Goal: Information Seeking & Learning: Learn about a topic

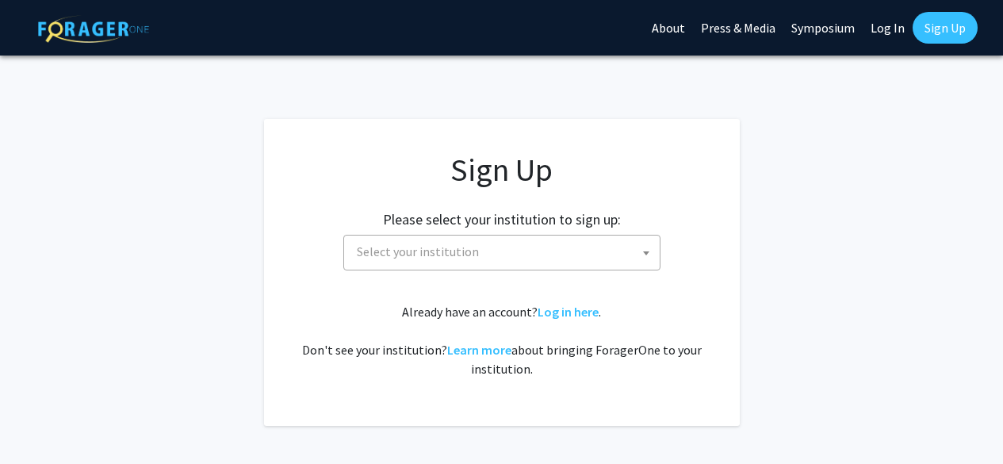
click at [638, 265] on span at bounding box center [646, 253] width 16 height 35
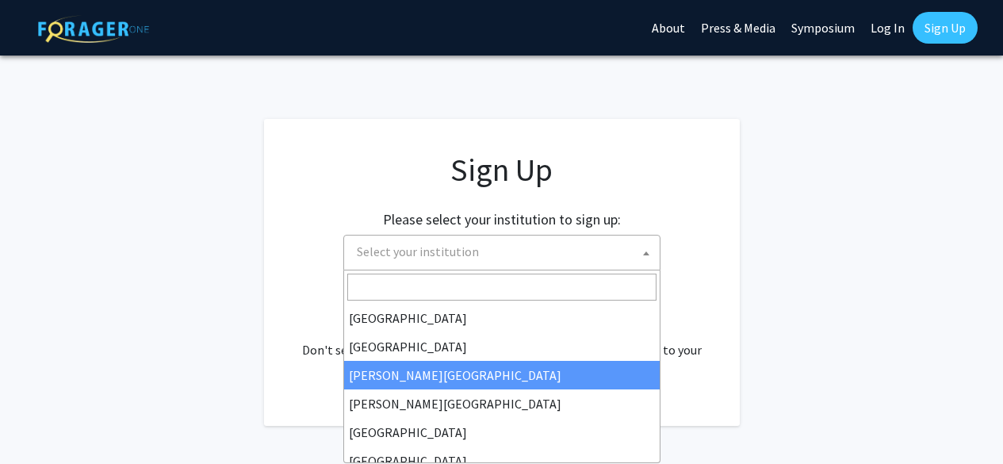
type input "j"
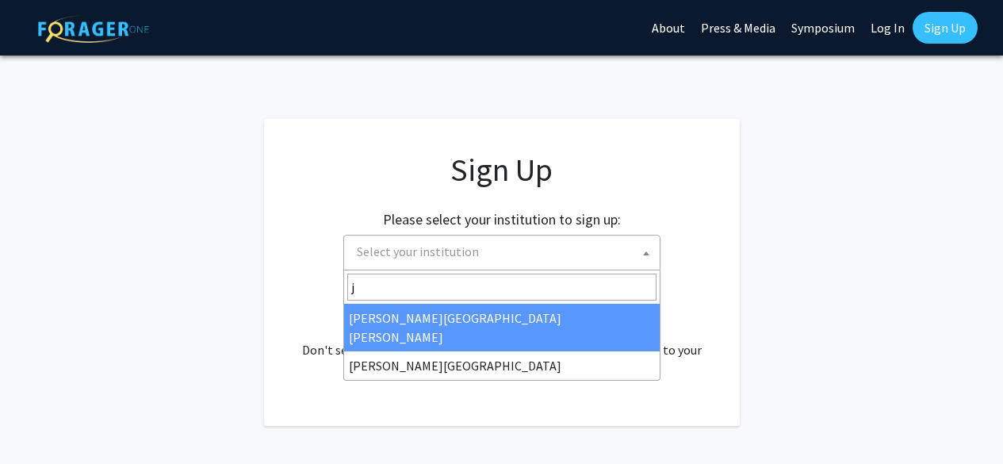
select select "1"
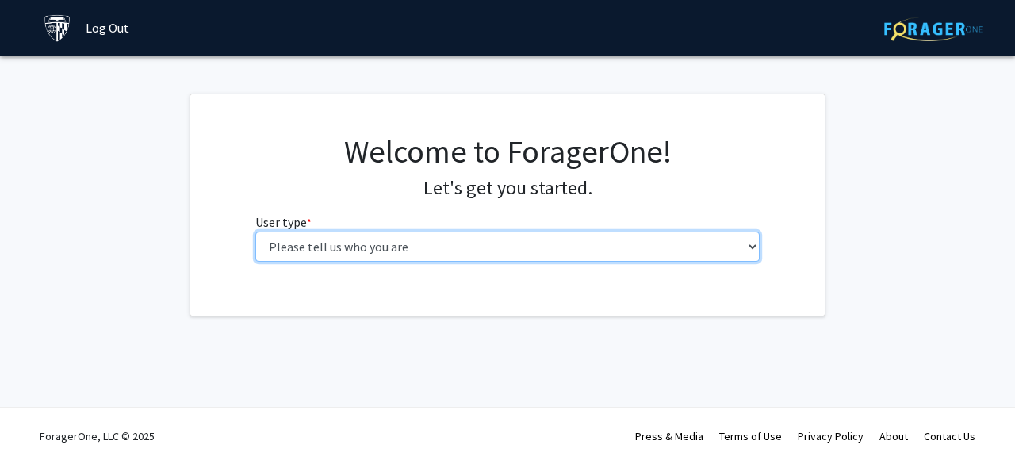
select select "2: masters"
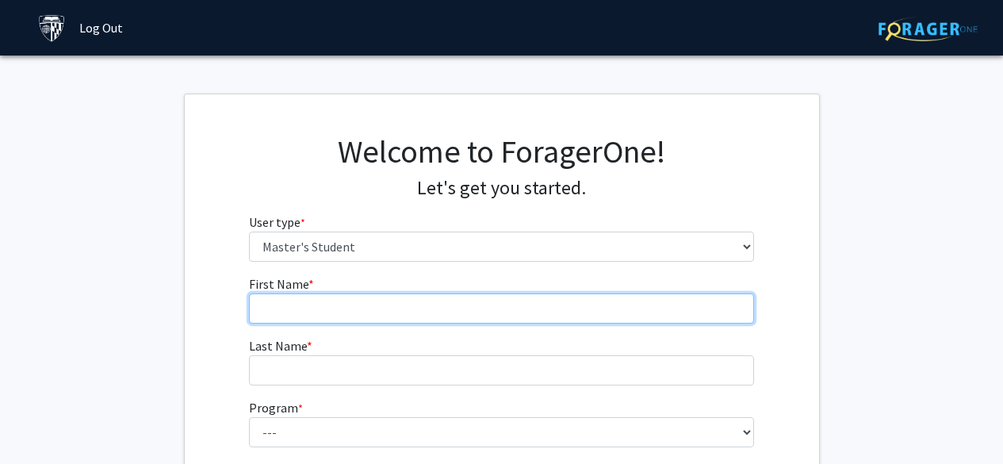
click at [505, 305] on input "First Name * required" at bounding box center [501, 308] width 505 height 30
type input "Kent"
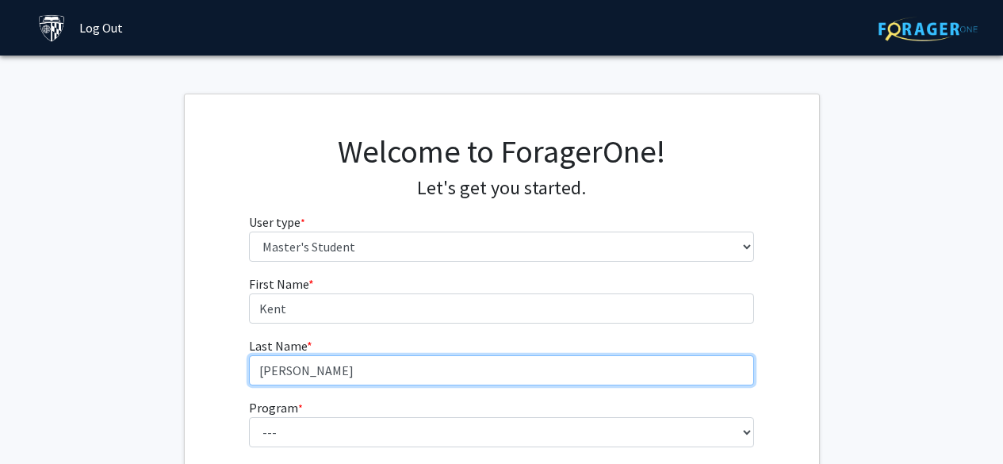
type input "[PERSON_NAME]"
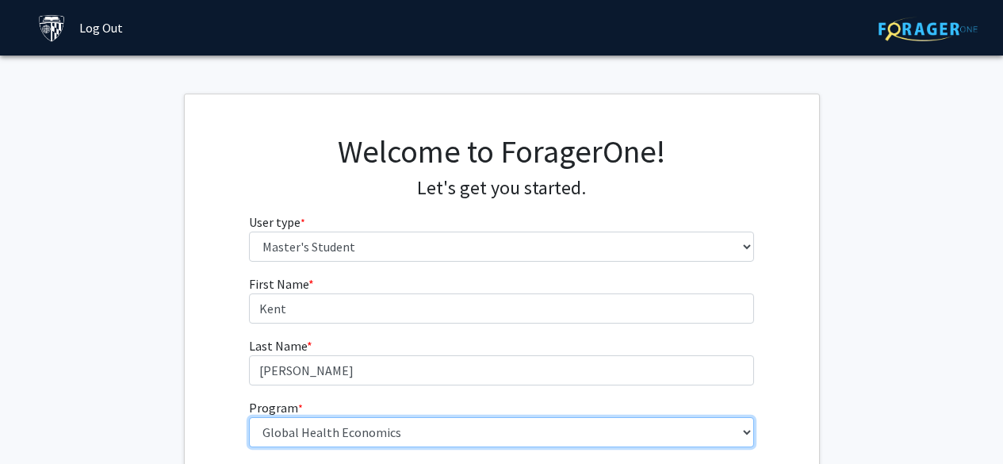
scroll to position [159, 0]
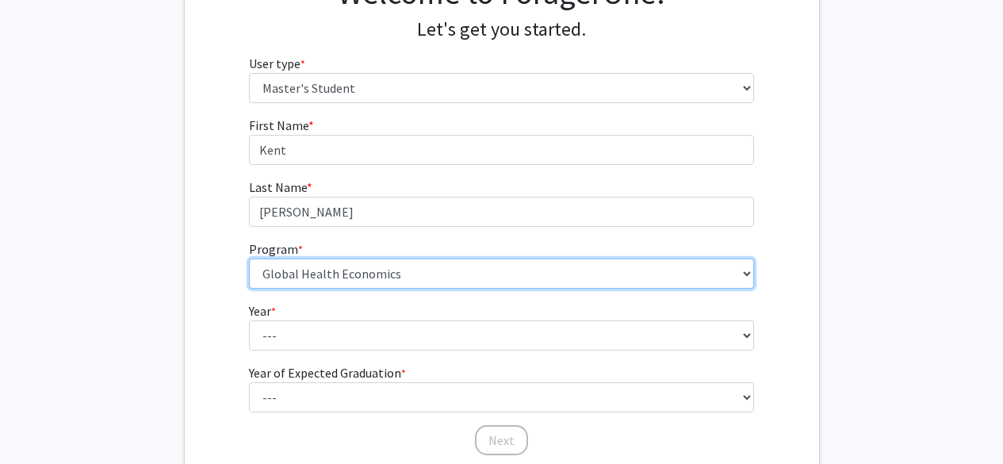
select select "71: 59"
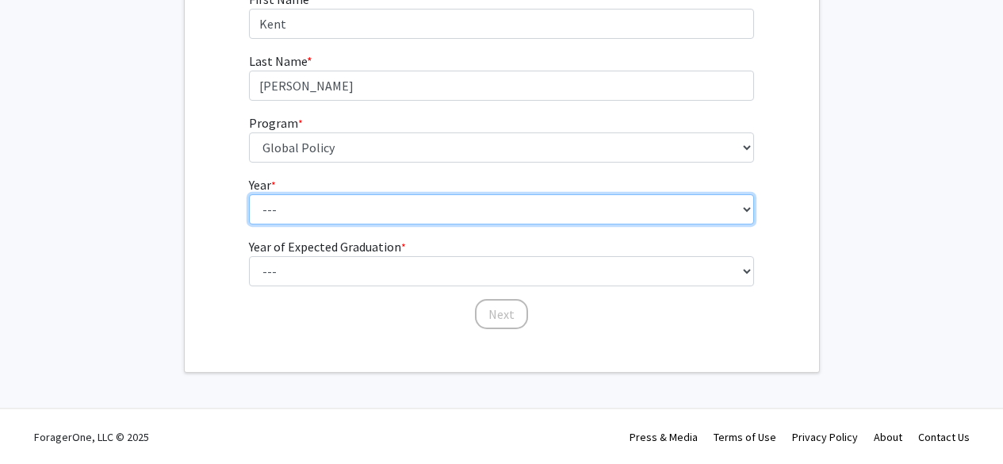
select select "1: first_year"
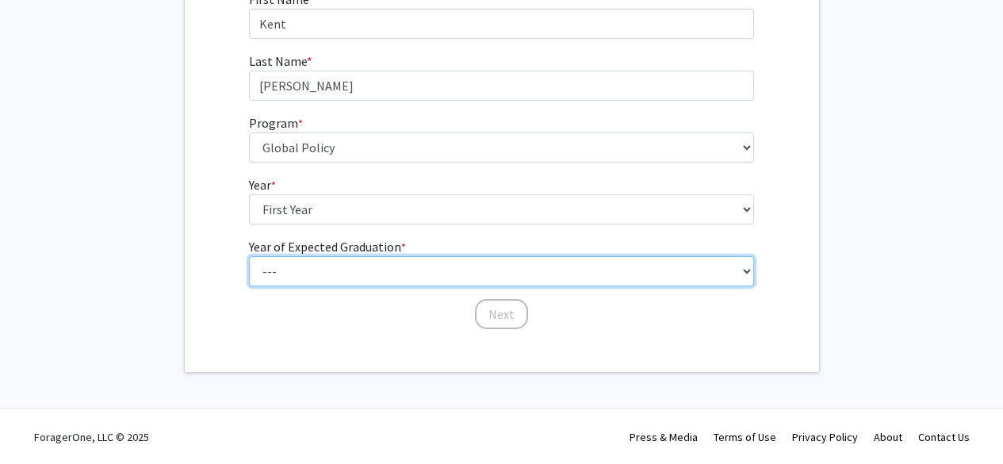
select select "2: 2026"
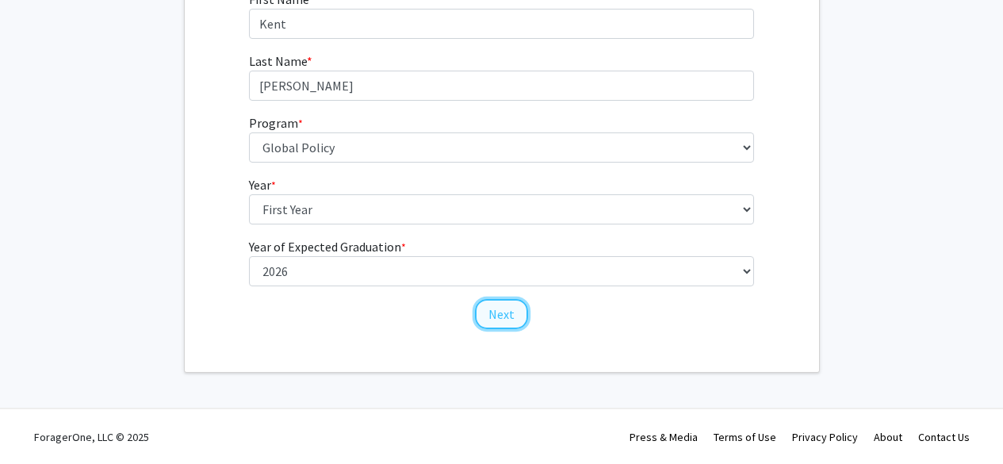
click at [503, 319] on button "Next" at bounding box center [501, 314] width 53 height 30
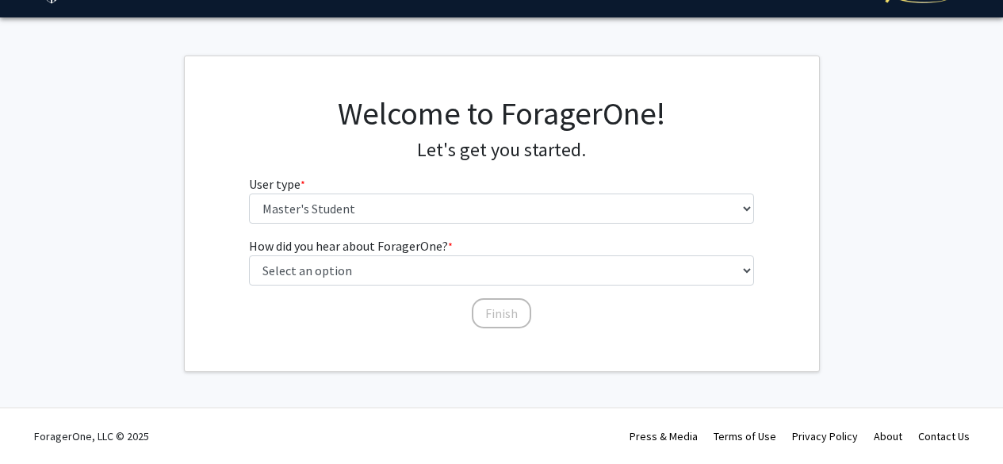
scroll to position [37, 0]
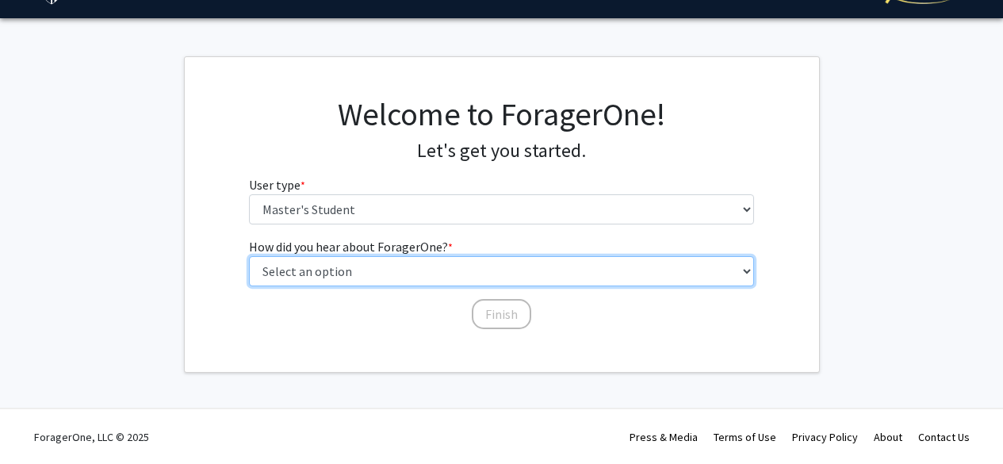
select select "3: university_website"
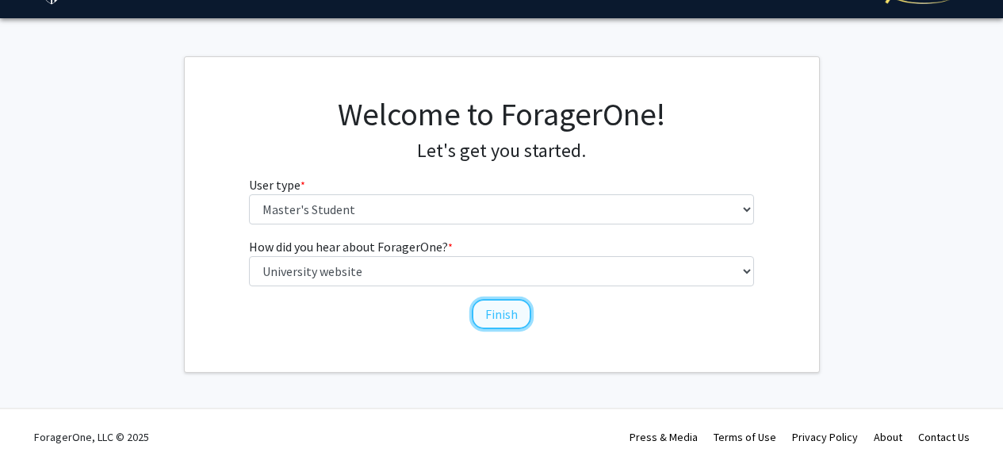
click at [503, 310] on button "Finish" at bounding box center [501, 314] width 59 height 30
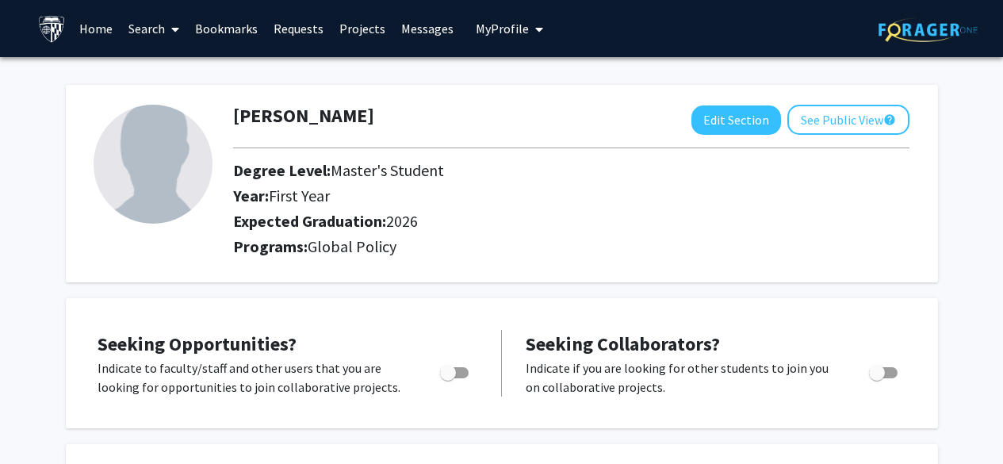
click at [144, 31] on link "Search" at bounding box center [154, 29] width 67 height 56
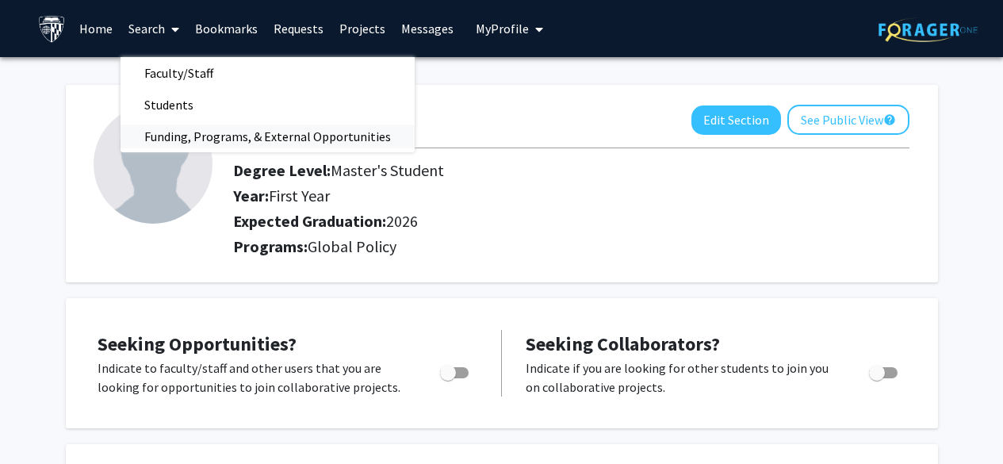
click at [282, 140] on span "Funding, Programs, & External Opportunities" at bounding box center [268, 137] width 294 height 32
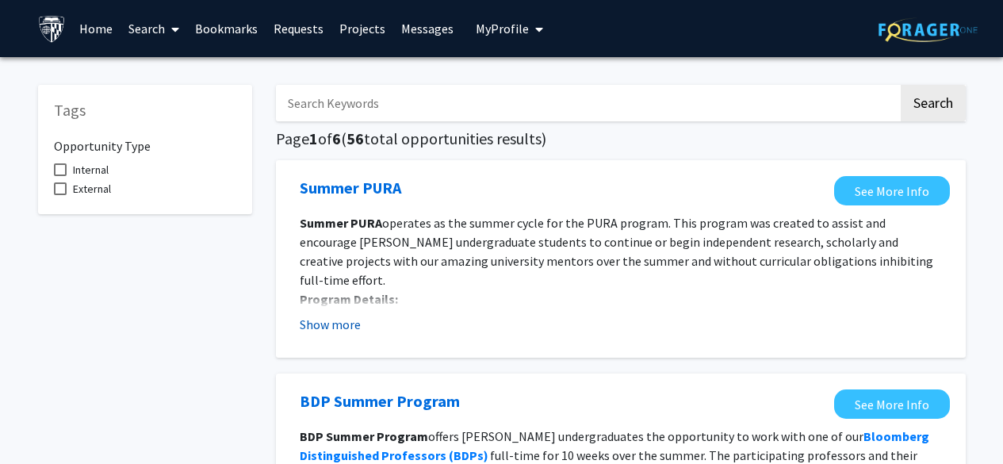
click at [343, 328] on button "Show more" at bounding box center [330, 324] width 61 height 19
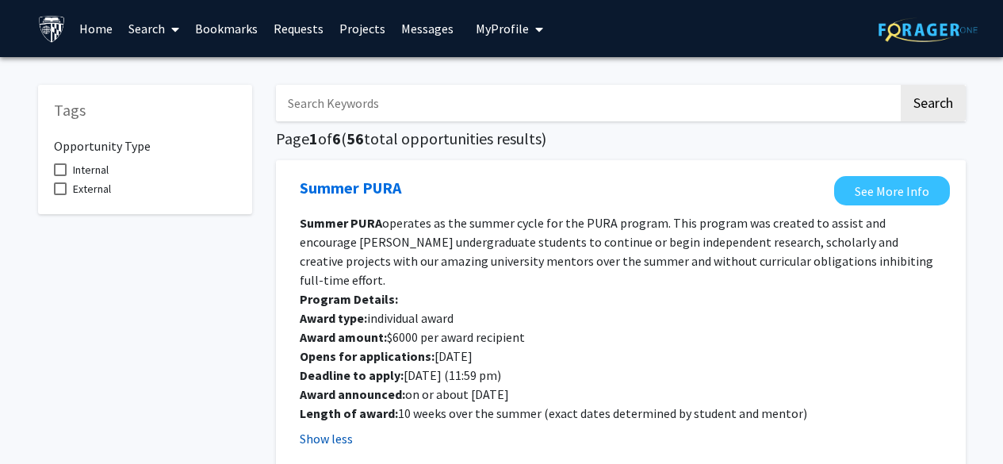
click at [337, 429] on button "Show less" at bounding box center [326, 438] width 53 height 19
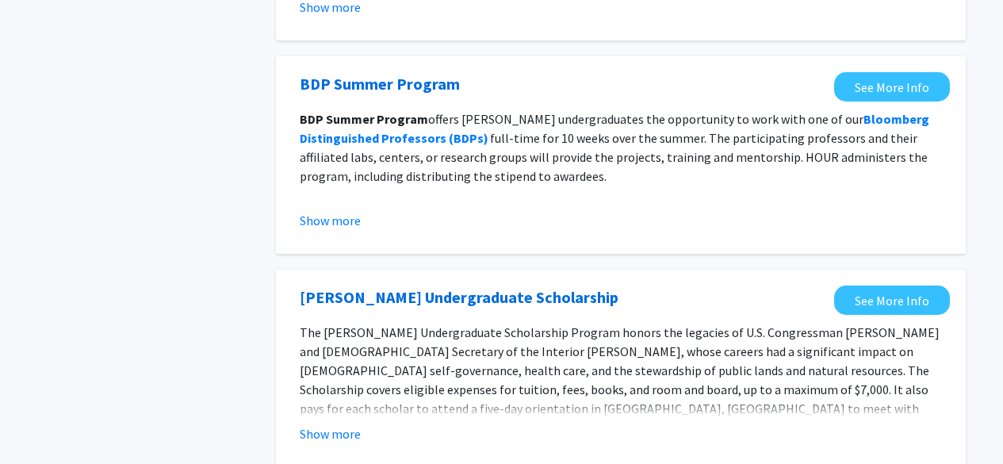
scroll to position [397, 0]
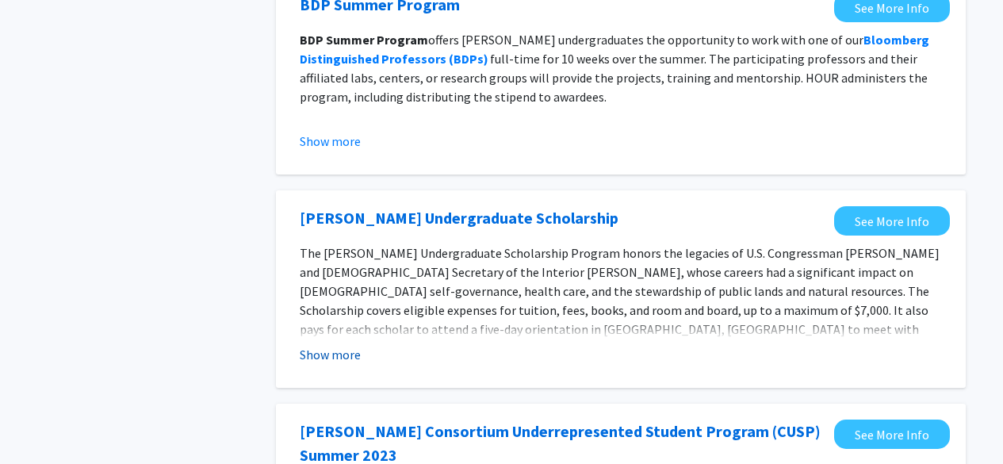
click at [318, 352] on button "Show more" at bounding box center [330, 354] width 61 height 19
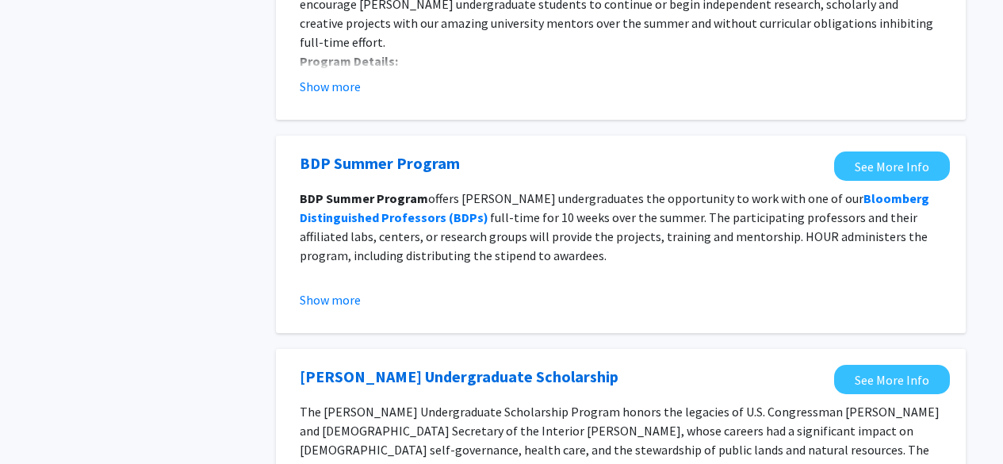
scroll to position [0, 0]
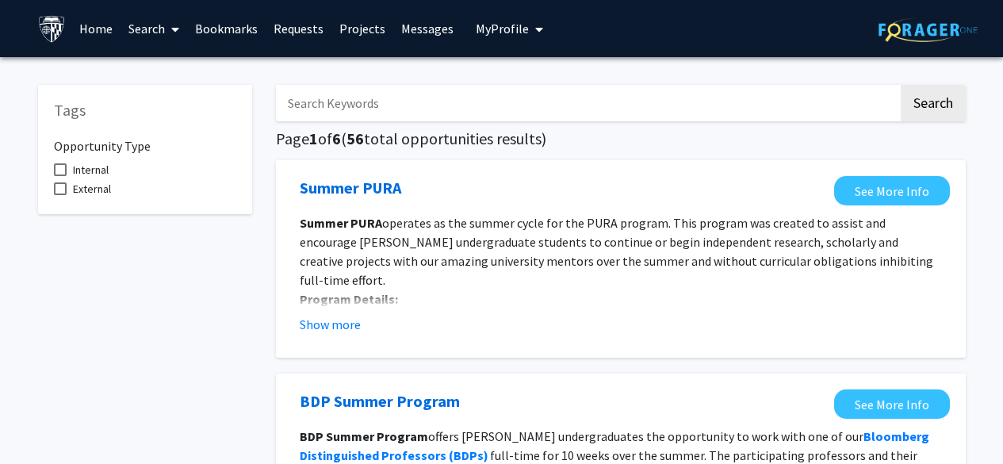
click at [308, 96] on input "Search Keywords" at bounding box center [587, 103] width 623 height 36
click at [505, 85] on button "Search" at bounding box center [933, 103] width 65 height 36
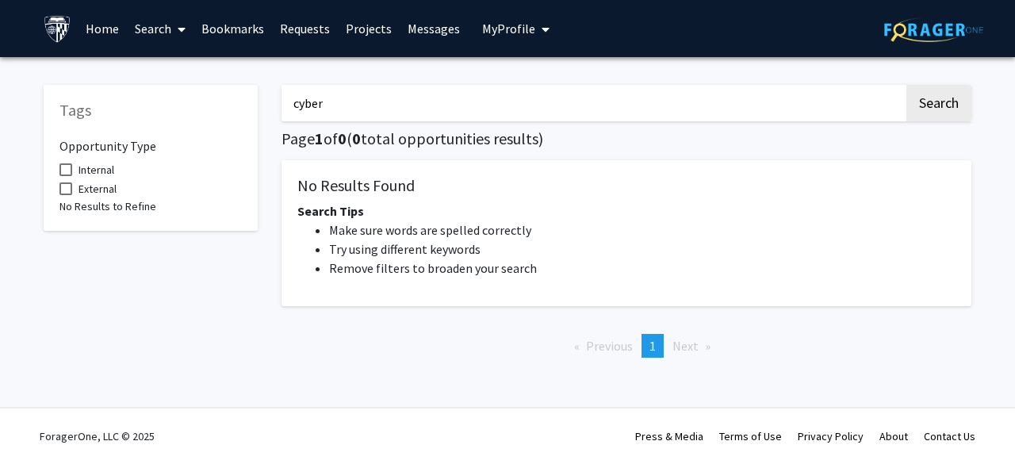
click at [469, 112] on input "cyber" at bounding box center [593, 103] width 623 height 36
click at [505, 85] on button "Search" at bounding box center [938, 103] width 65 height 36
click at [469, 112] on input "cybersecurity" at bounding box center [593, 103] width 623 height 36
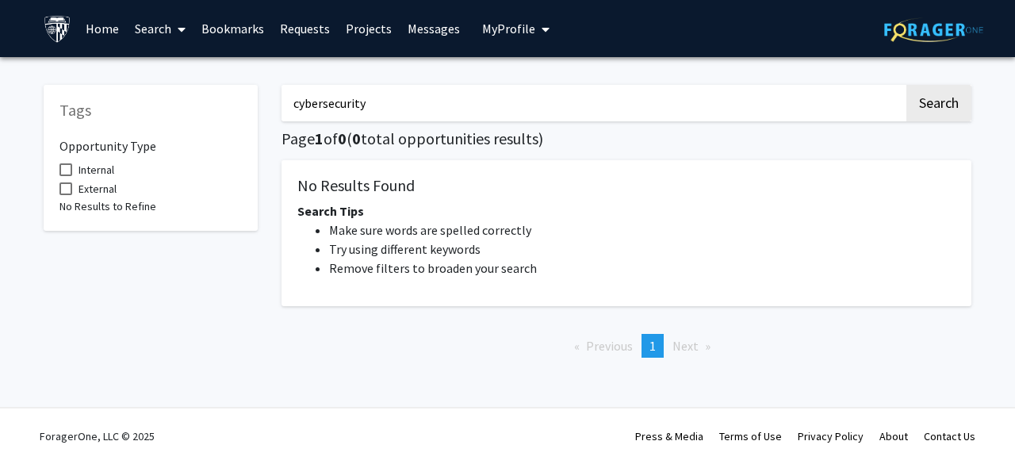
click at [469, 112] on input "cybersecurity" at bounding box center [593, 103] width 623 height 36
type input "ai"
click at [505, 85] on button "Search" at bounding box center [938, 103] width 65 height 36
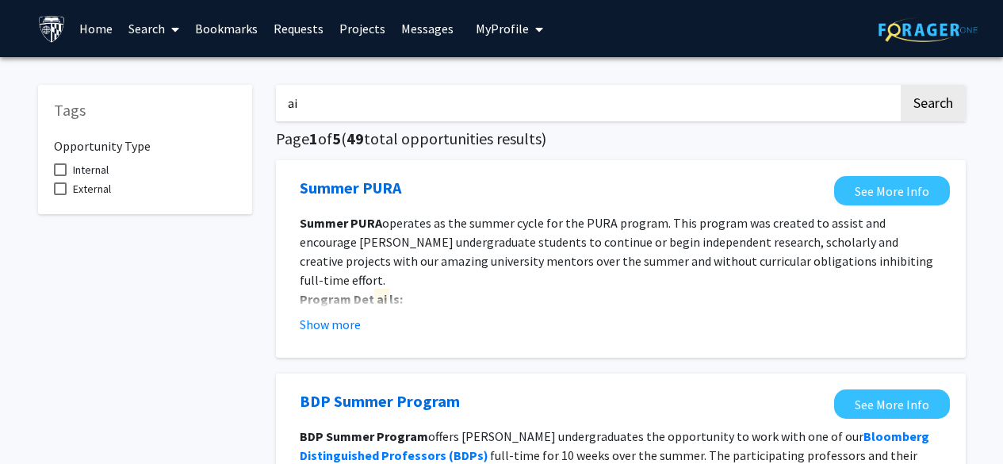
click at [505, 28] on span "My profile dropdown to access profile and logout" at bounding box center [536, 30] width 14 height 56
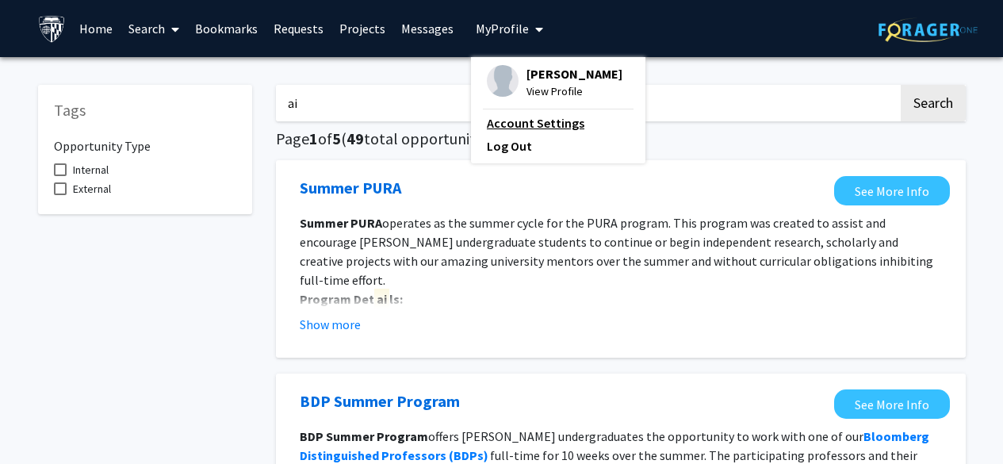
click at [505, 122] on link "Account Settings" at bounding box center [558, 122] width 143 height 19
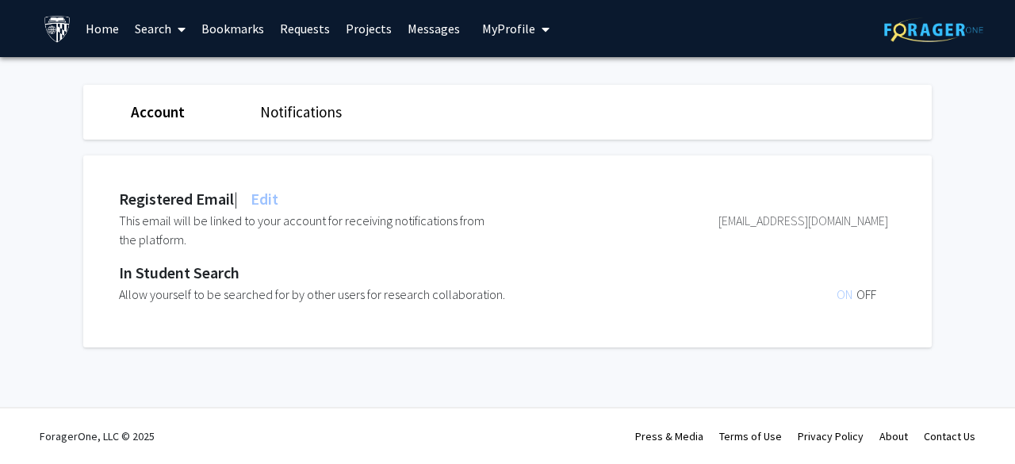
click at [85, 29] on link "Home" at bounding box center [102, 29] width 49 height 56
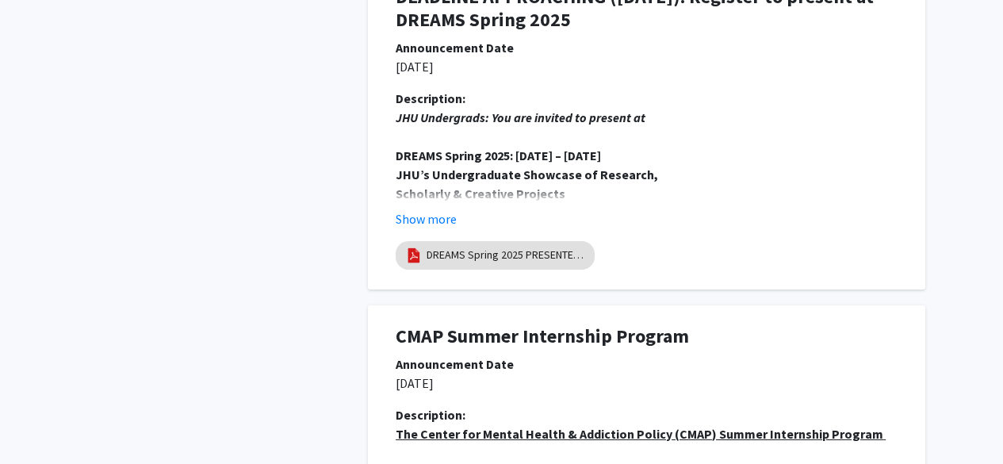
scroll to position [3119, 0]
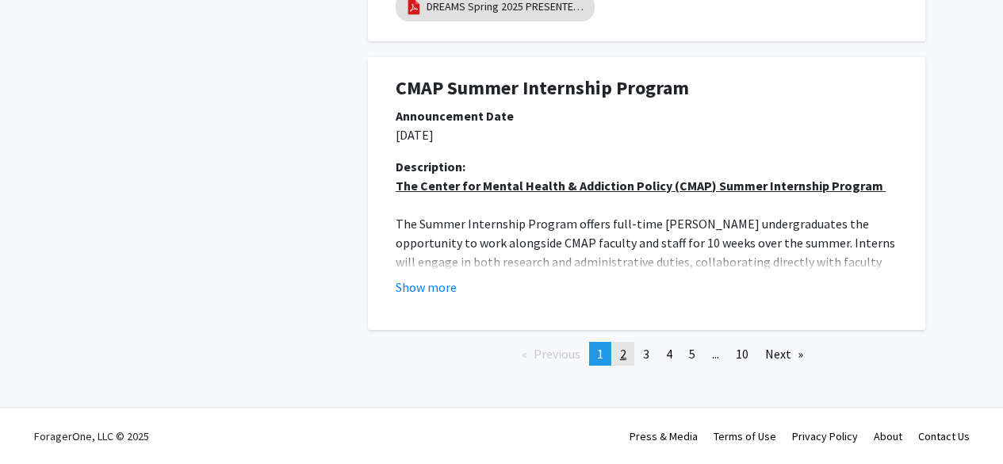
click at [505, 351] on link "page 2" at bounding box center [623, 354] width 22 height 24
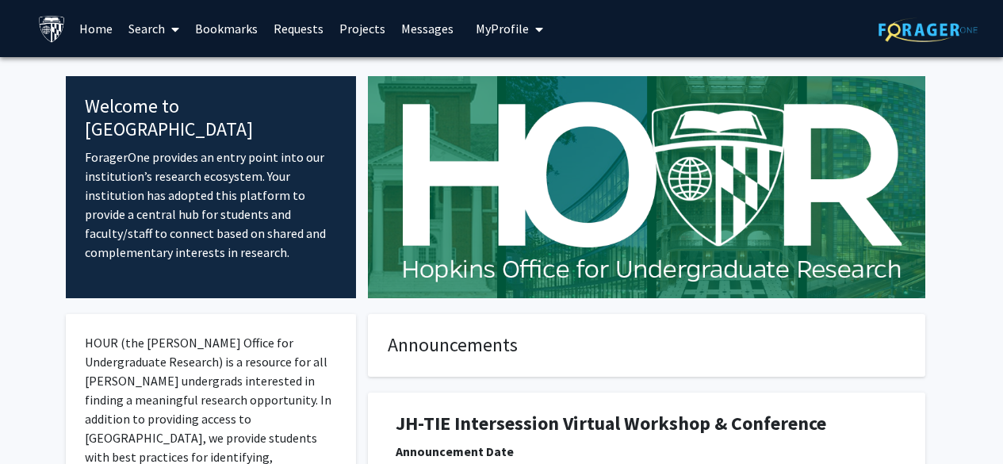
scroll to position [159, 0]
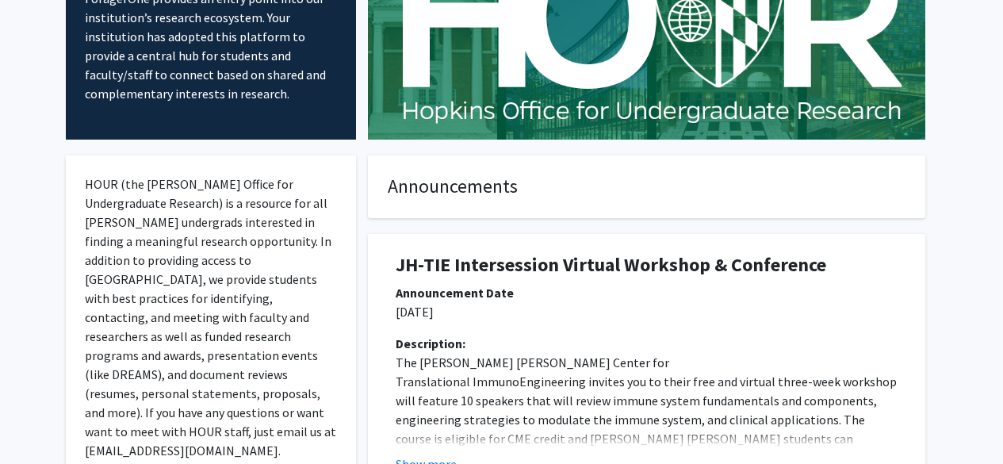
click at [505, 194] on h4 "Announcements" at bounding box center [647, 186] width 518 height 23
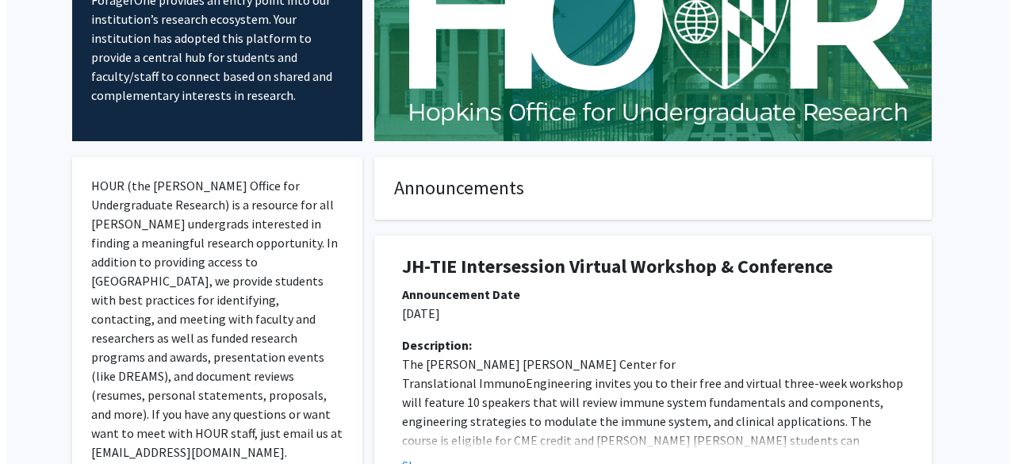
scroll to position [0, 0]
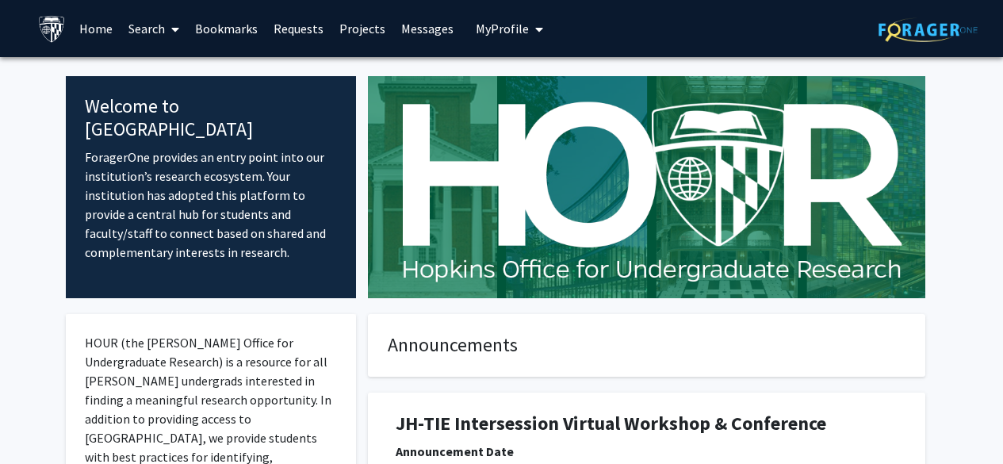
click at [505, 31] on img at bounding box center [928, 29] width 99 height 25
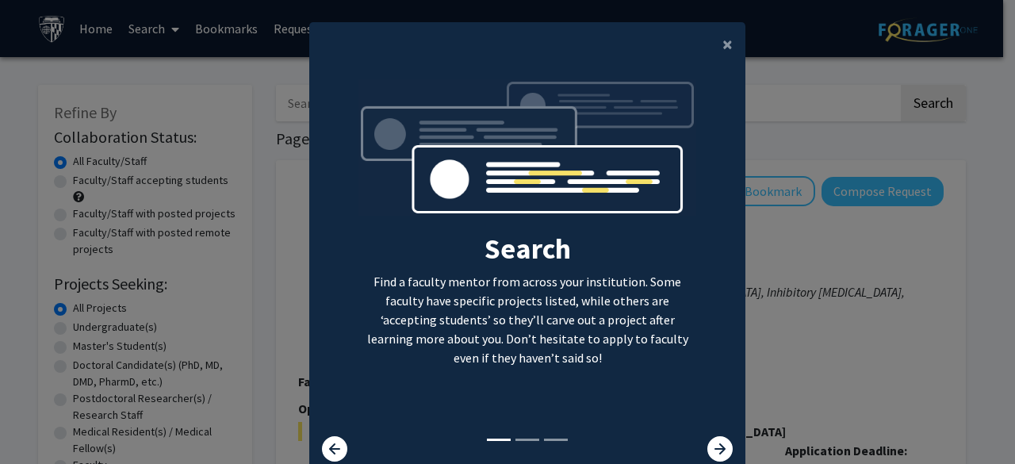
scroll to position [63, 0]
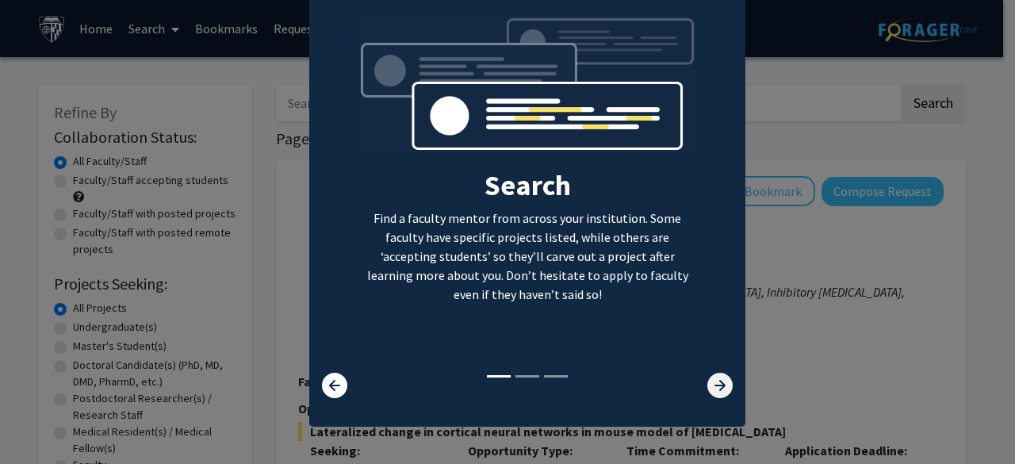
click at [505, 381] on icon at bounding box center [719, 385] width 25 height 25
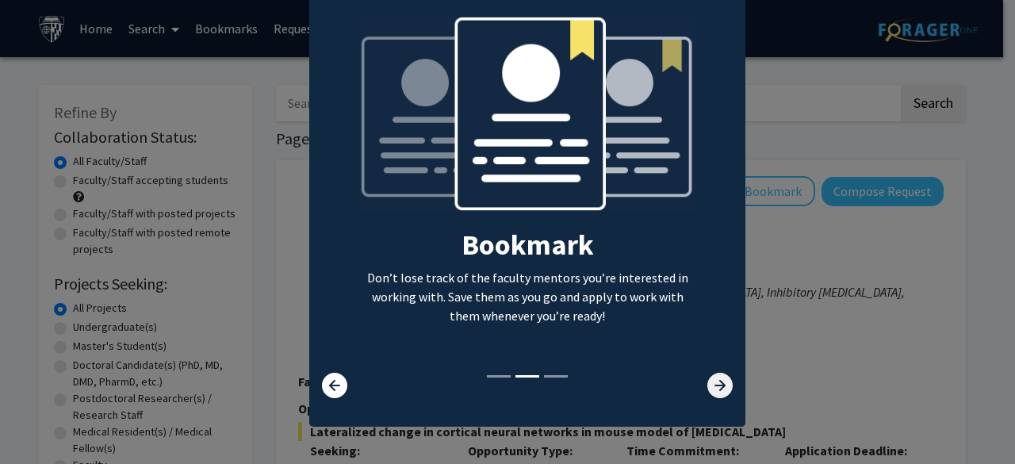
click at [505, 381] on icon at bounding box center [719, 385] width 25 height 25
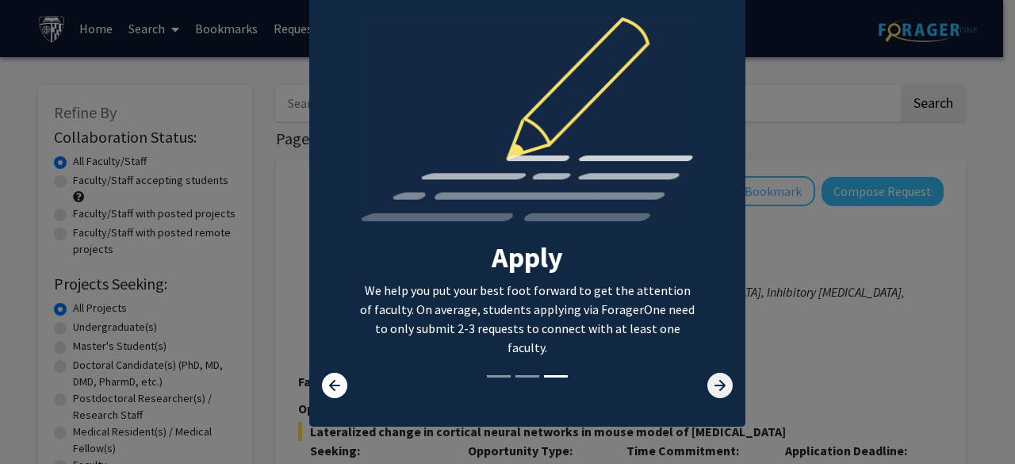
click at [505, 381] on icon at bounding box center [719, 385] width 25 height 25
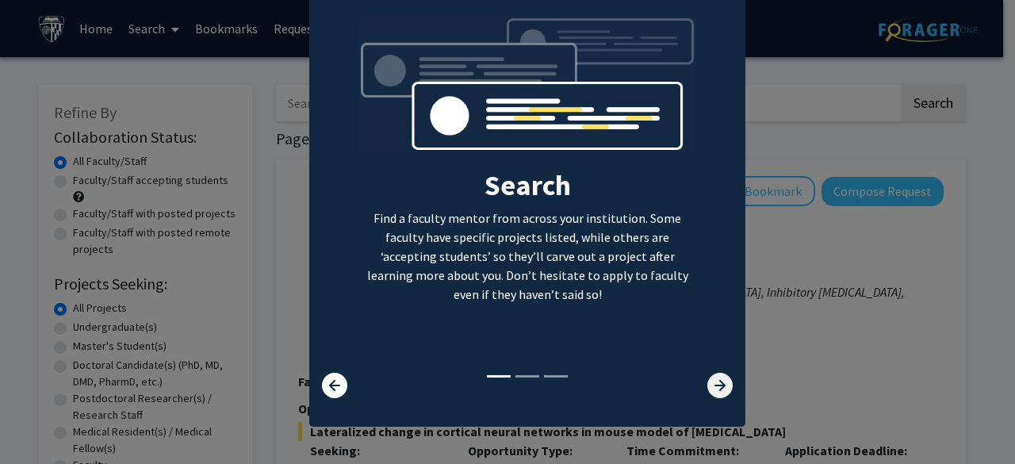
click at [505, 381] on icon at bounding box center [719, 385] width 25 height 25
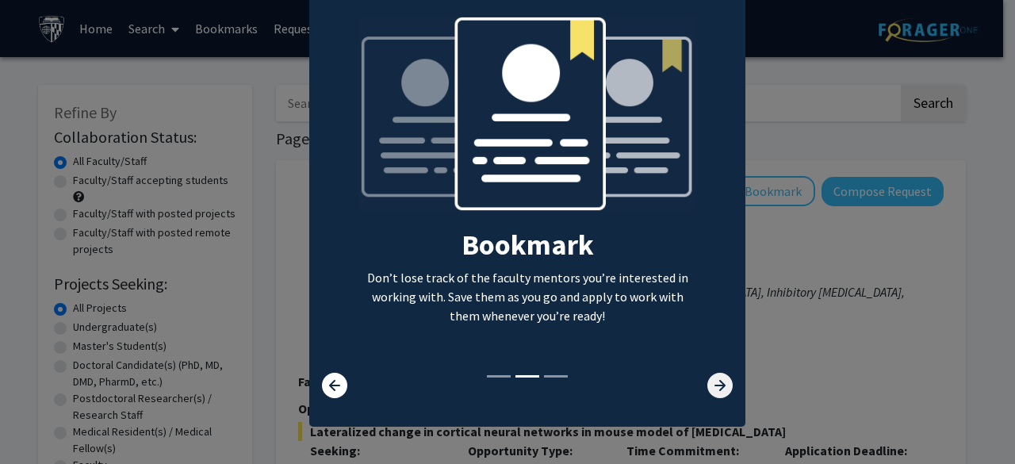
click at [505, 381] on icon at bounding box center [719, 385] width 25 height 25
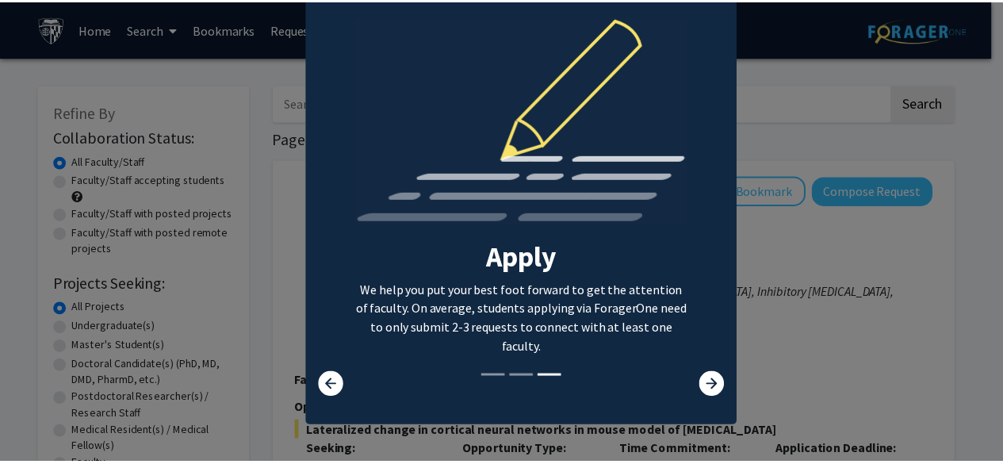
scroll to position [0, 0]
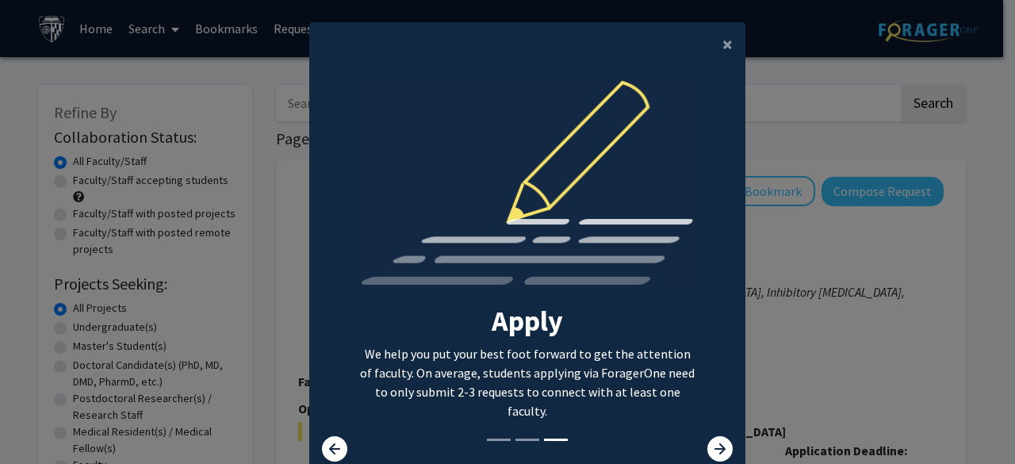
drag, startPoint x: 653, startPoint y: 140, endPoint x: 658, endPoint y: 131, distance: 11.0
click at [505, 131] on img at bounding box center [527, 191] width 339 height 224
click at [505, 47] on button "×" at bounding box center [728, 44] width 36 height 44
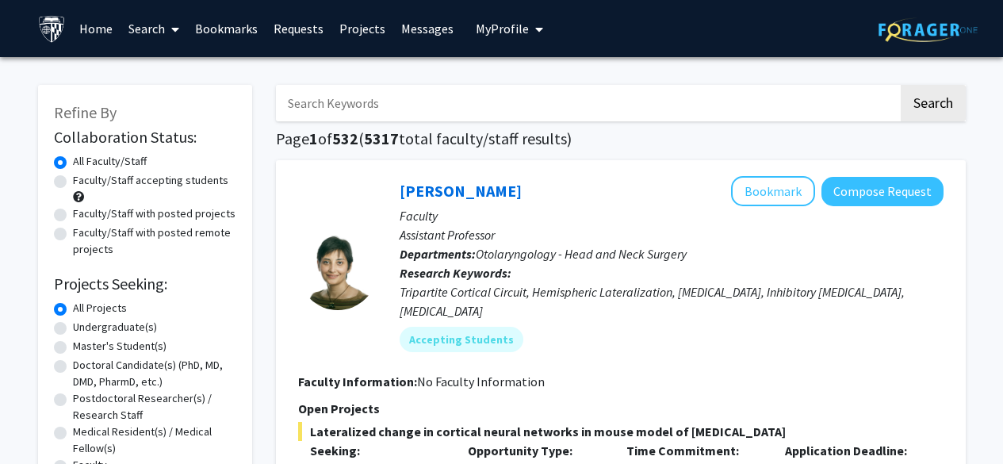
click at [505, 99] on input "Search Keywords" at bounding box center [587, 103] width 623 height 36
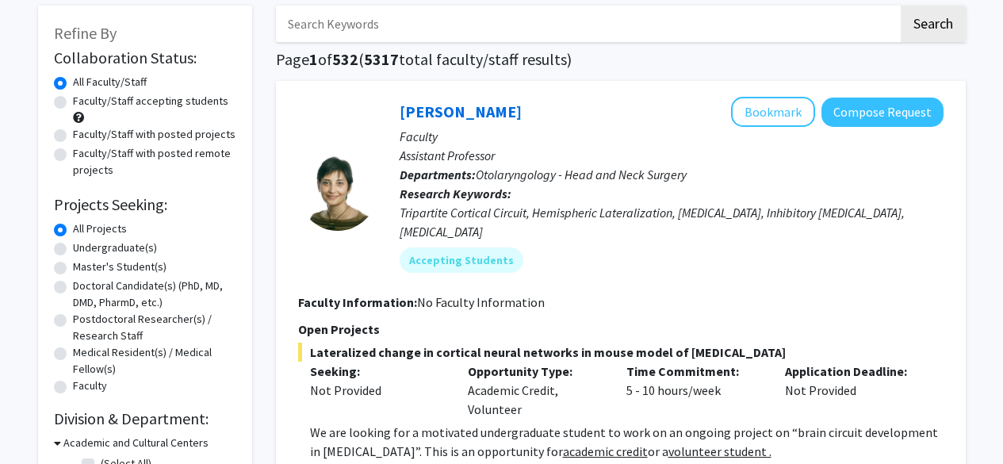
scroll to position [159, 0]
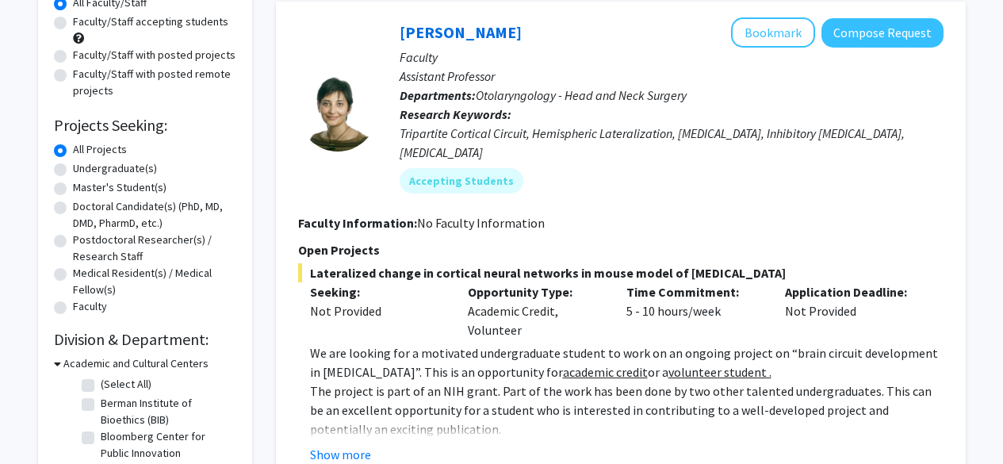
click at [94, 53] on label "Faculty/Staff with posted projects" at bounding box center [154, 55] width 163 height 17
click at [83, 53] on input "Faculty/Staff with posted projects" at bounding box center [78, 52] width 10 height 10
radio input "true"
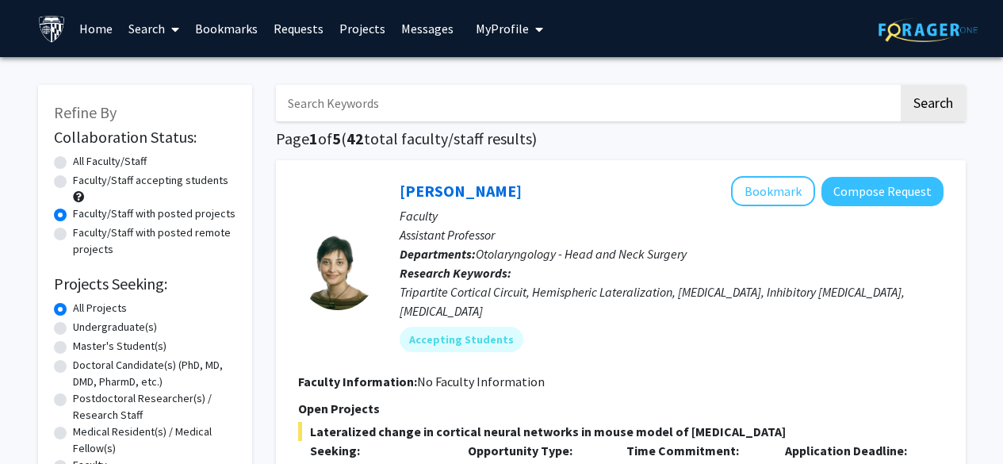
click at [140, 236] on label "Faculty/Staff with posted remote projects" at bounding box center [154, 240] width 163 height 33
click at [83, 235] on input "Faculty/Staff with posted remote projects" at bounding box center [78, 229] width 10 height 10
radio input "true"
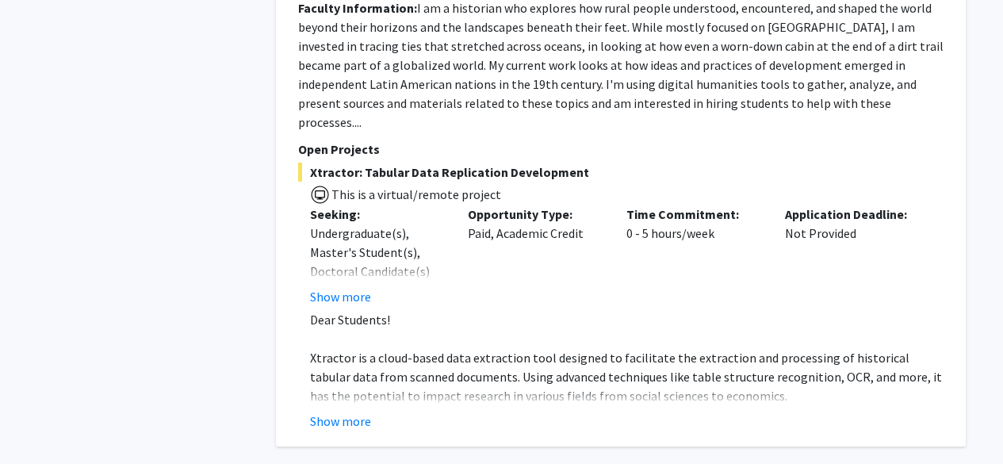
scroll to position [5709, 0]
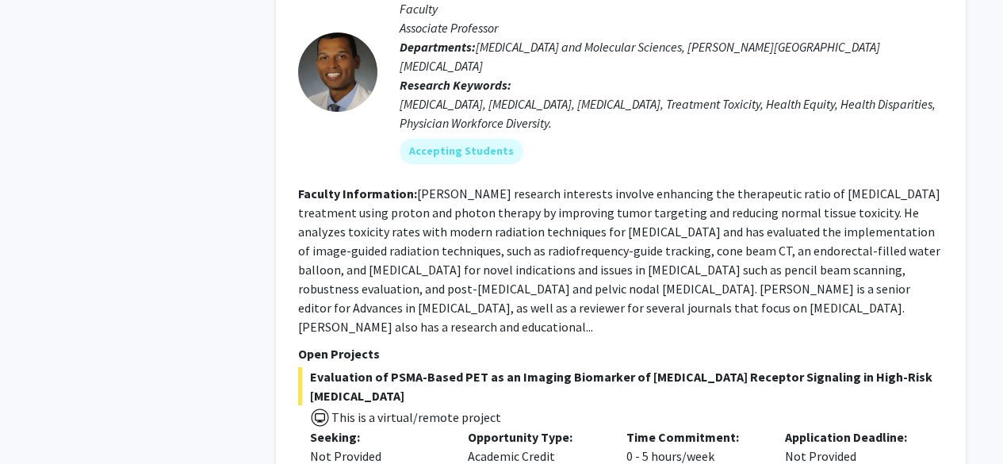
scroll to position [63, 0]
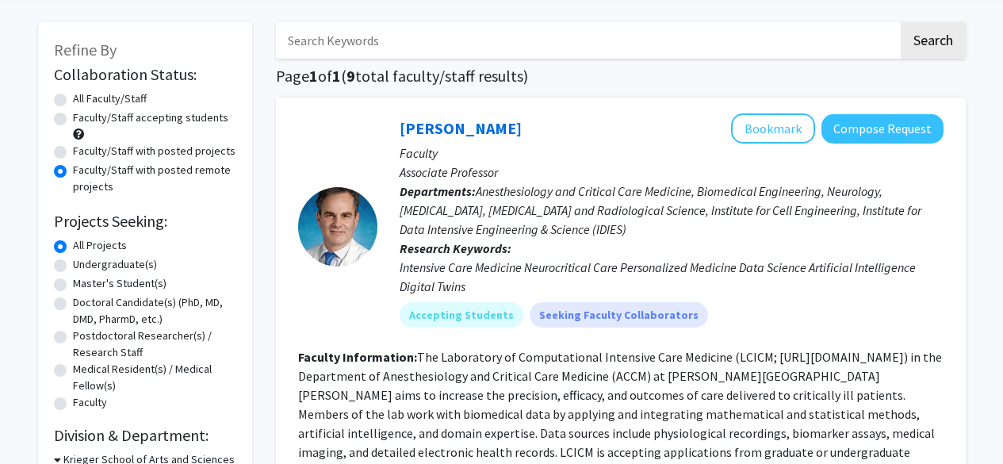
drag, startPoint x: 1009, startPoint y: 369, endPoint x: 1010, endPoint y: 29, distance: 340.2
click at [73, 152] on label "Faculty/Staff with posted projects" at bounding box center [154, 151] width 163 height 17
click at [73, 152] on input "Faculty/Staff with posted projects" at bounding box center [78, 148] width 10 height 10
radio input "true"
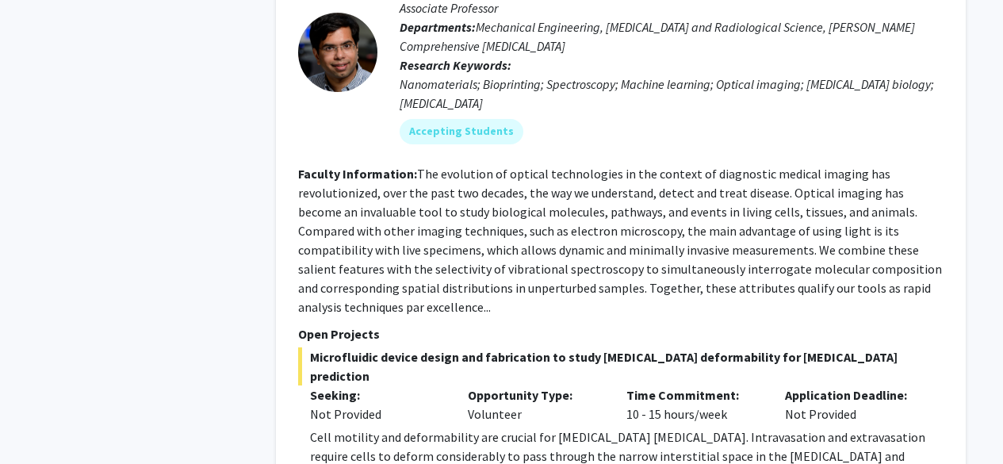
scroll to position [7768, 0]
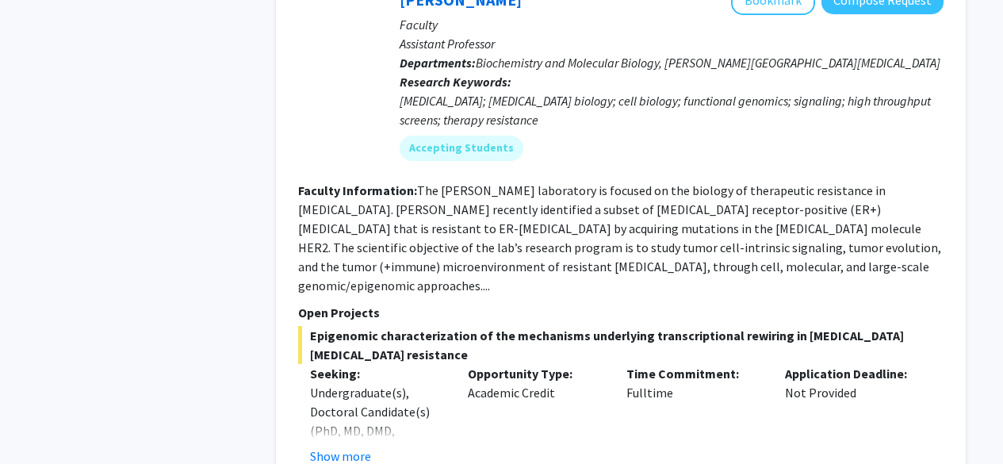
scroll to position [5962, 0]
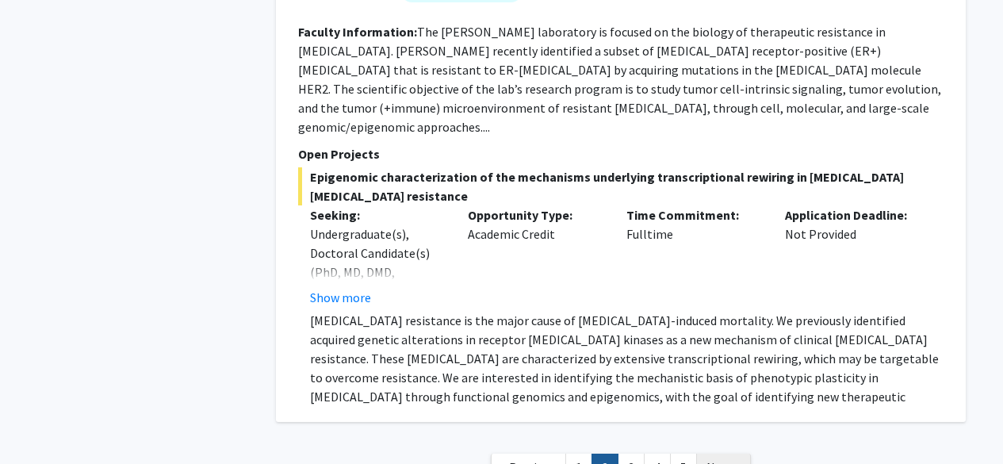
click at [505, 450] on link "Next »" at bounding box center [723, 468] width 55 height 28
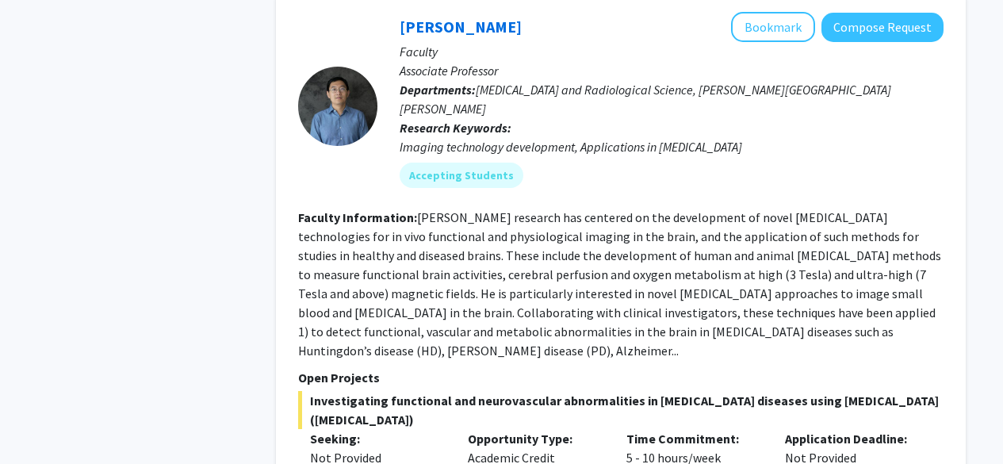
scroll to position [5630, 0]
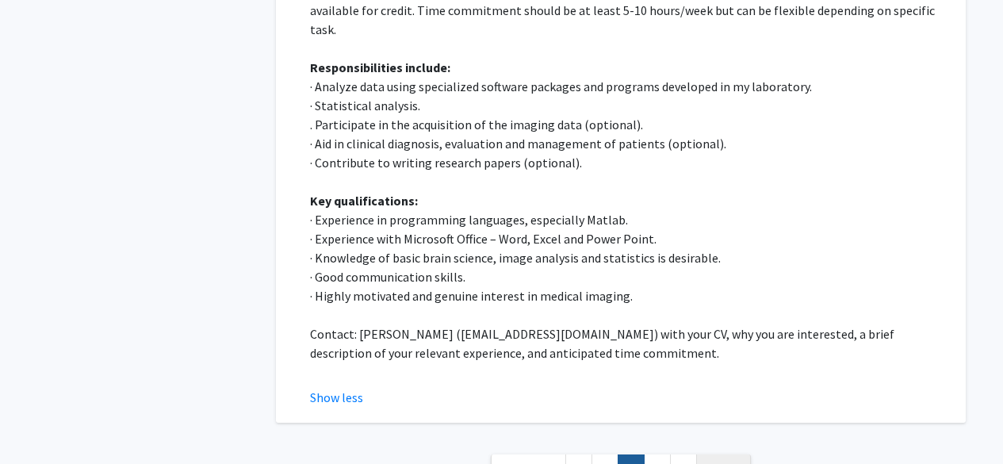
click at [505, 450] on span "Next »" at bounding box center [724, 468] width 34 height 16
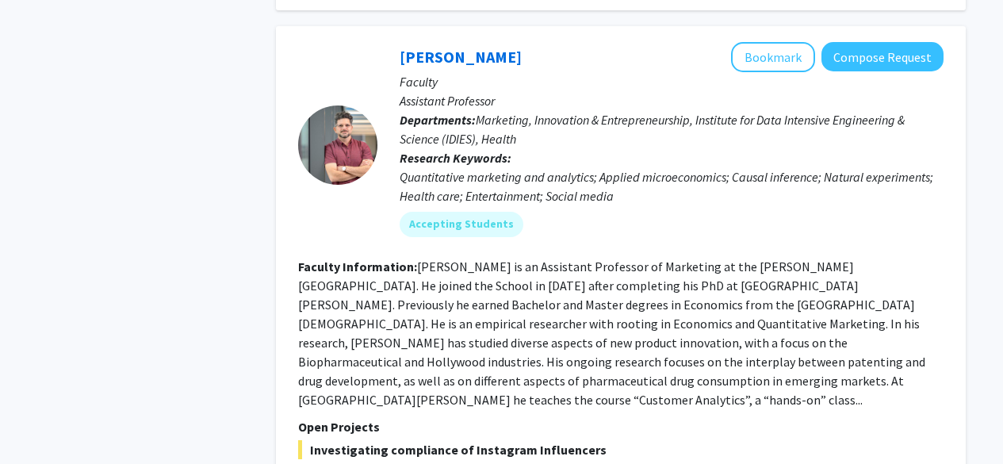
scroll to position [5890, 0]
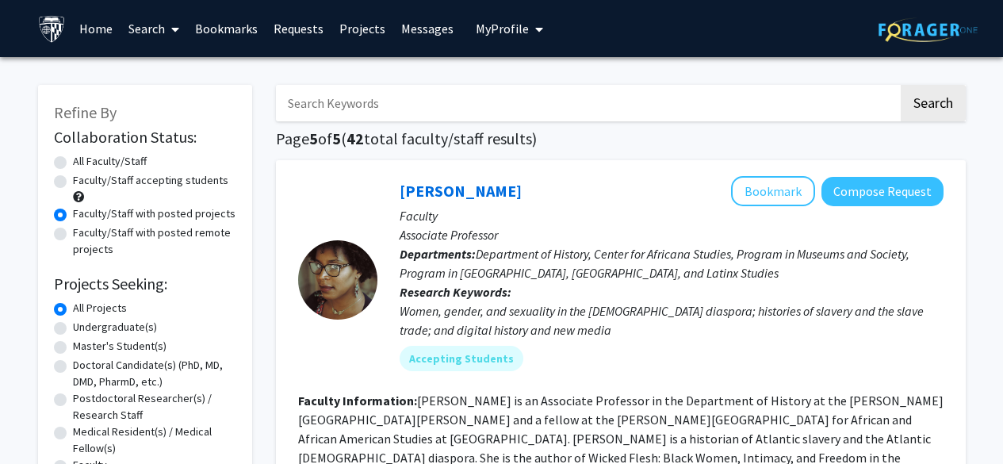
click at [129, 347] on label "Master's Student(s)" at bounding box center [120, 346] width 94 height 17
click at [83, 347] on input "Master's Student(s)" at bounding box center [78, 343] width 10 height 10
radio input "true"
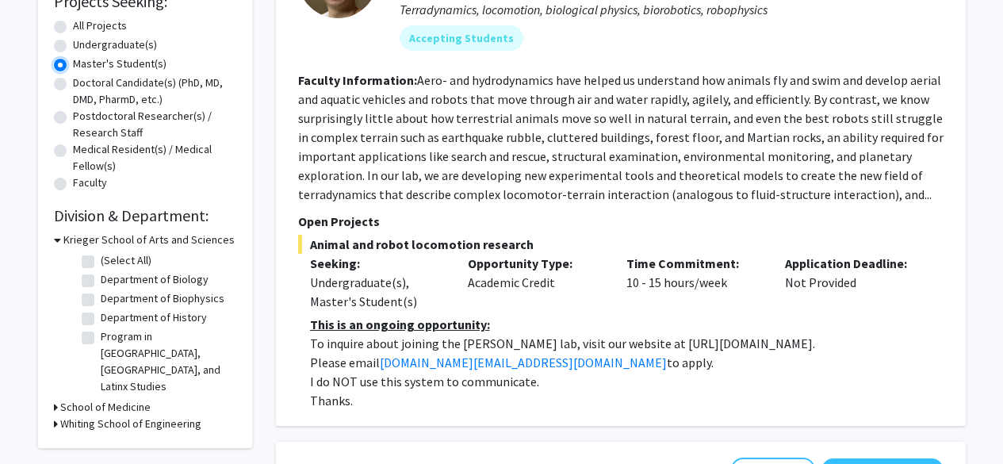
scroll to position [434, 0]
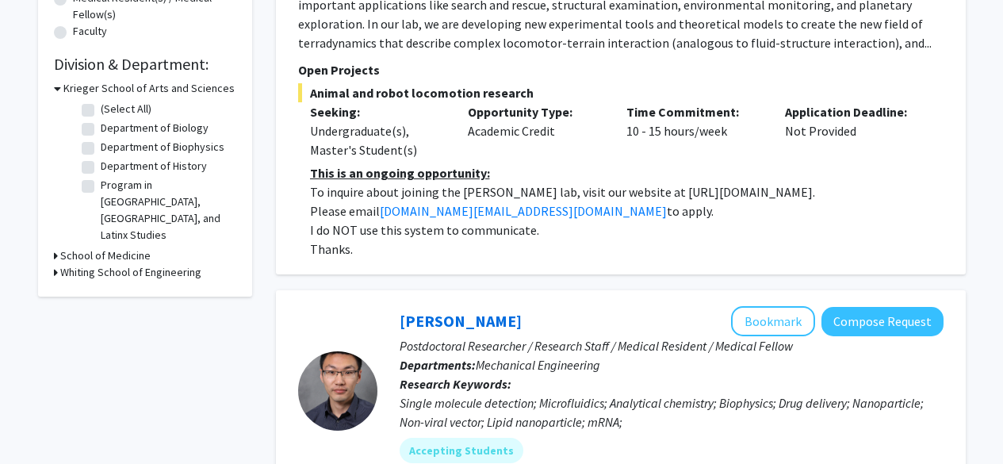
click at [59, 87] on icon at bounding box center [57, 88] width 7 height 17
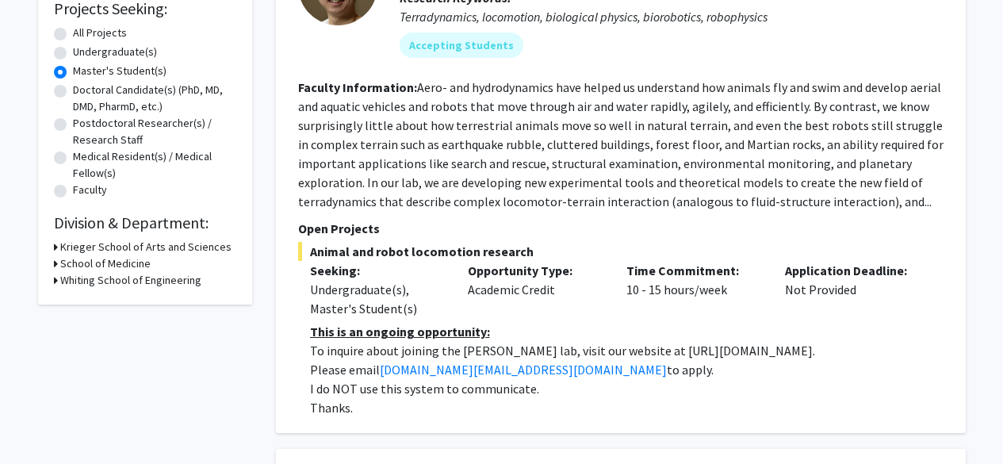
scroll to position [0, 0]
